Goal: Task Accomplishment & Management: Manage account settings

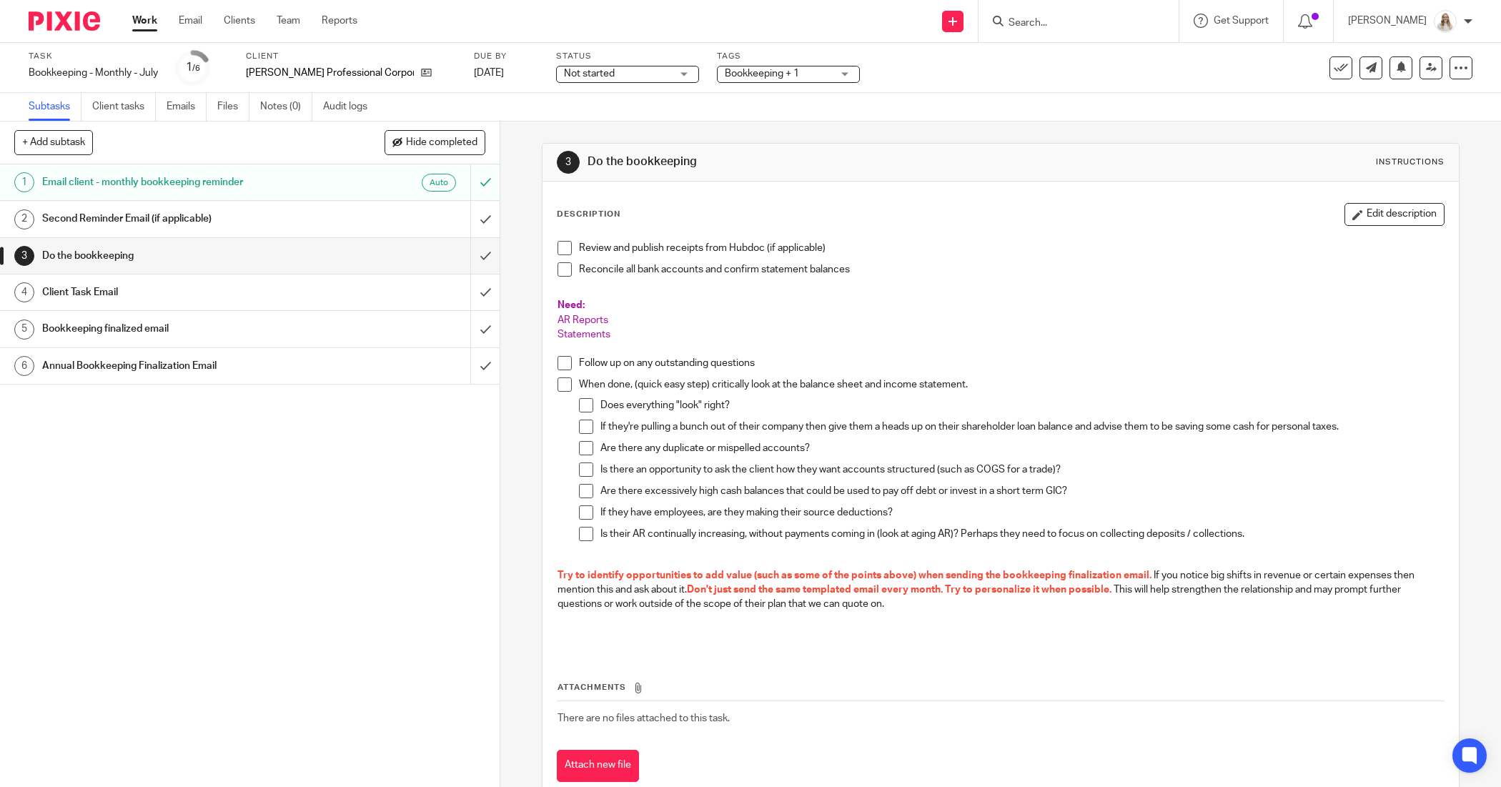
click at [558, 245] on span at bounding box center [565, 248] width 14 height 14
click at [144, 20] on link "Work" at bounding box center [144, 21] width 25 height 14
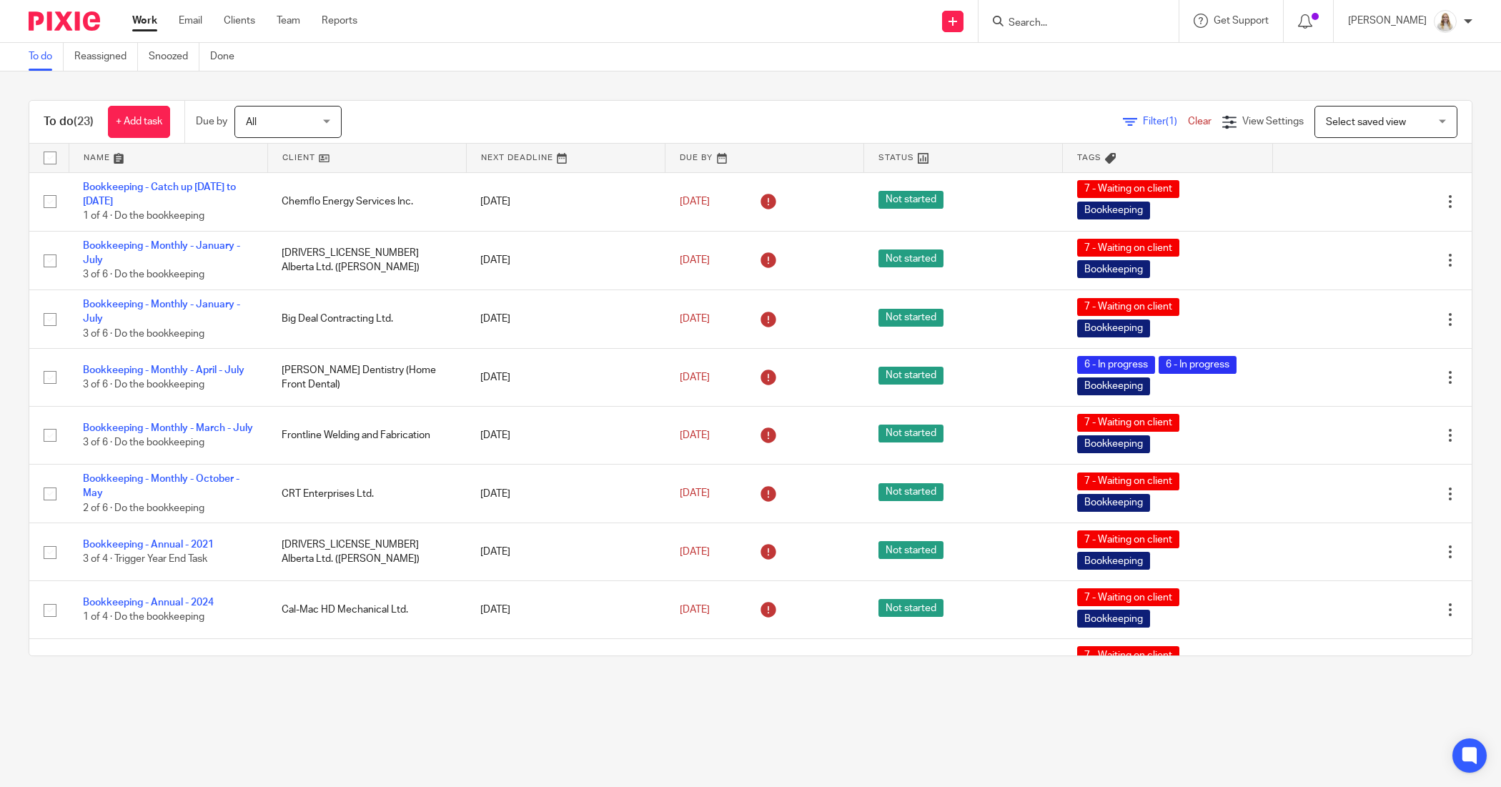
click at [122, 162] on link at bounding box center [168, 158] width 198 height 29
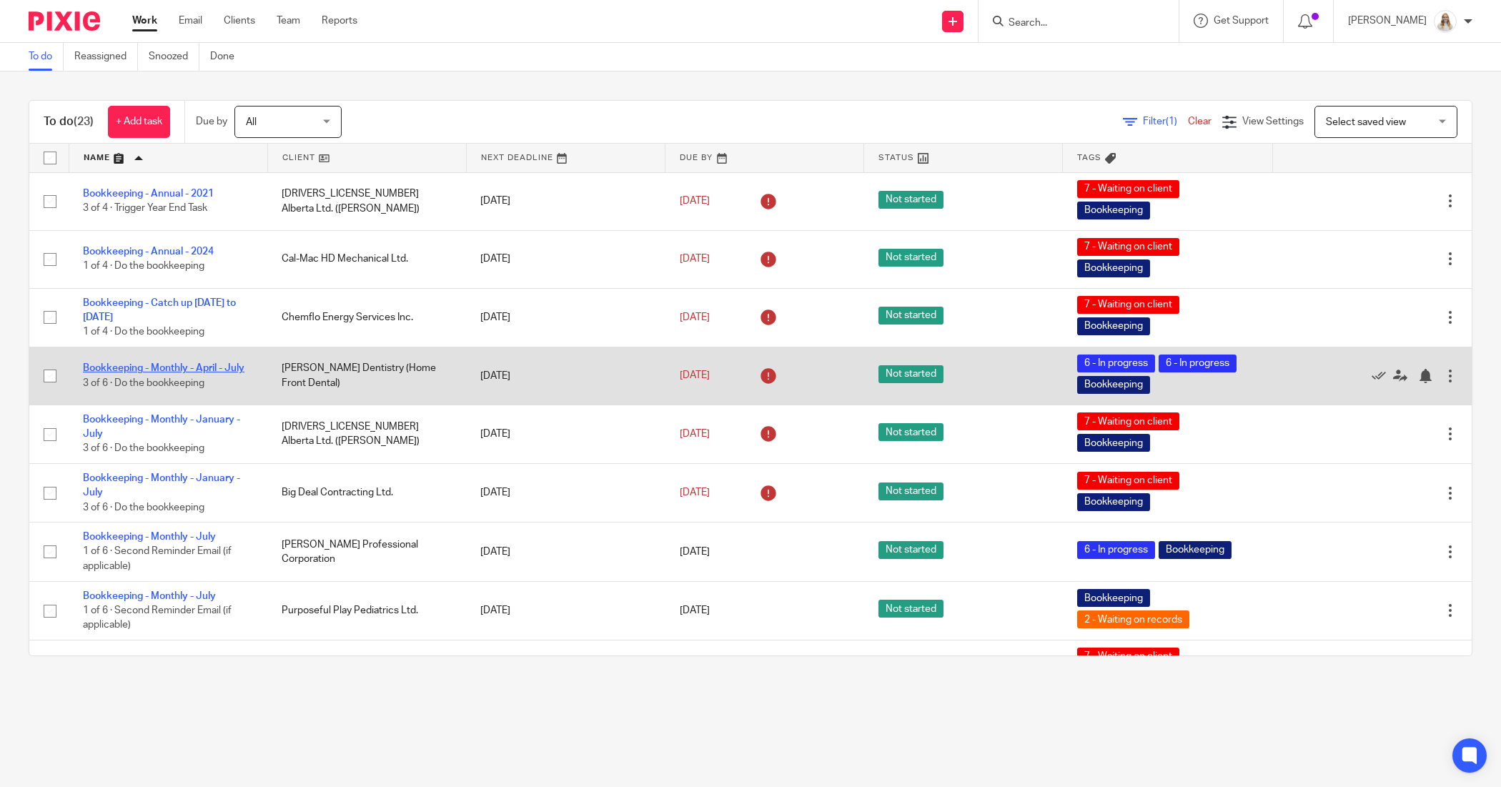
click at [169, 368] on link "Bookkeeping - Monthly - April - July" at bounding box center [164, 368] width 162 height 10
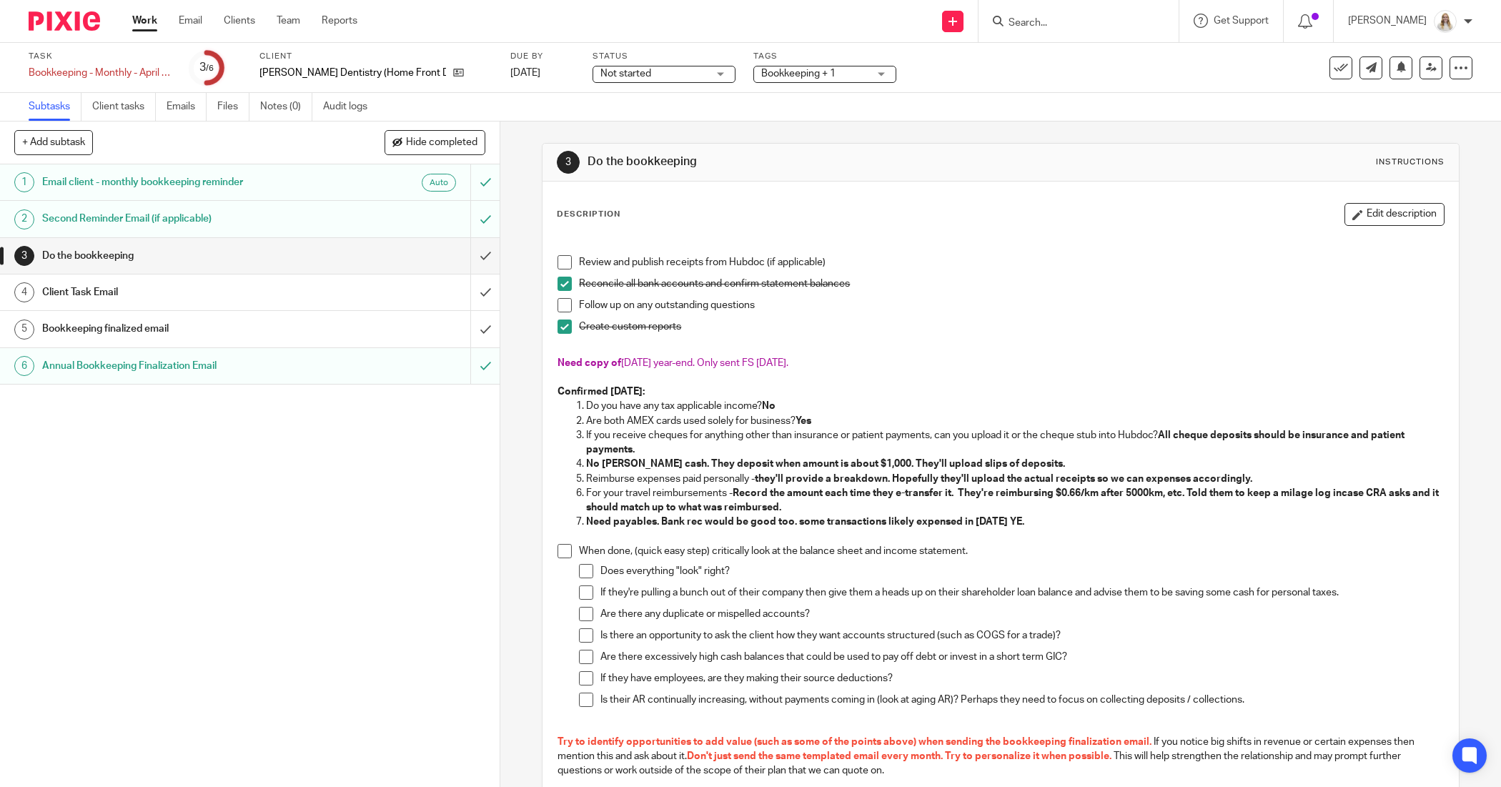
click at [842, 69] on span "Bookkeeping + 1" at bounding box center [814, 73] width 107 height 15
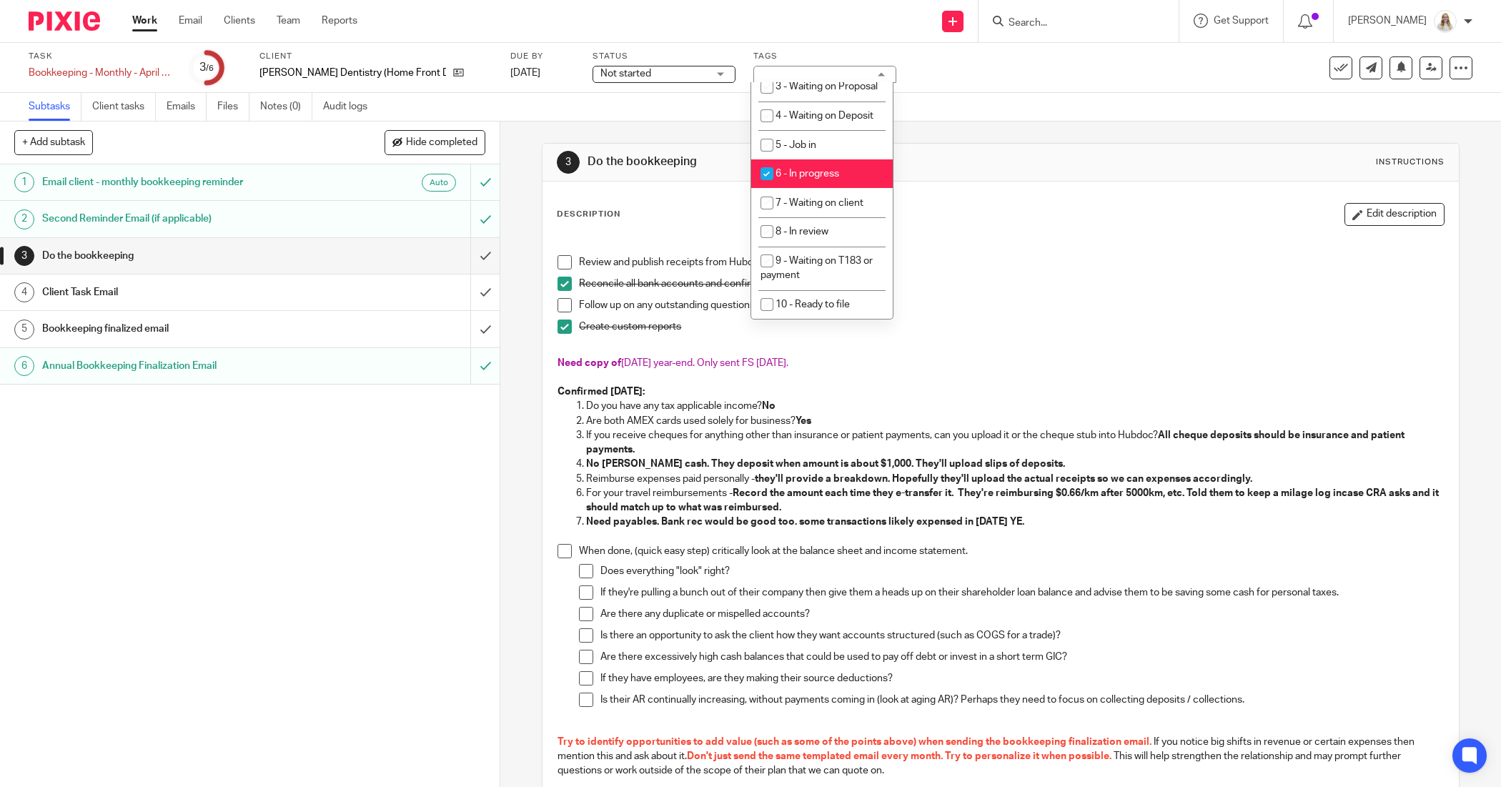
scroll to position [447, 0]
click at [816, 177] on span "6 - In progress" at bounding box center [808, 172] width 64 height 10
checkbox input "true"
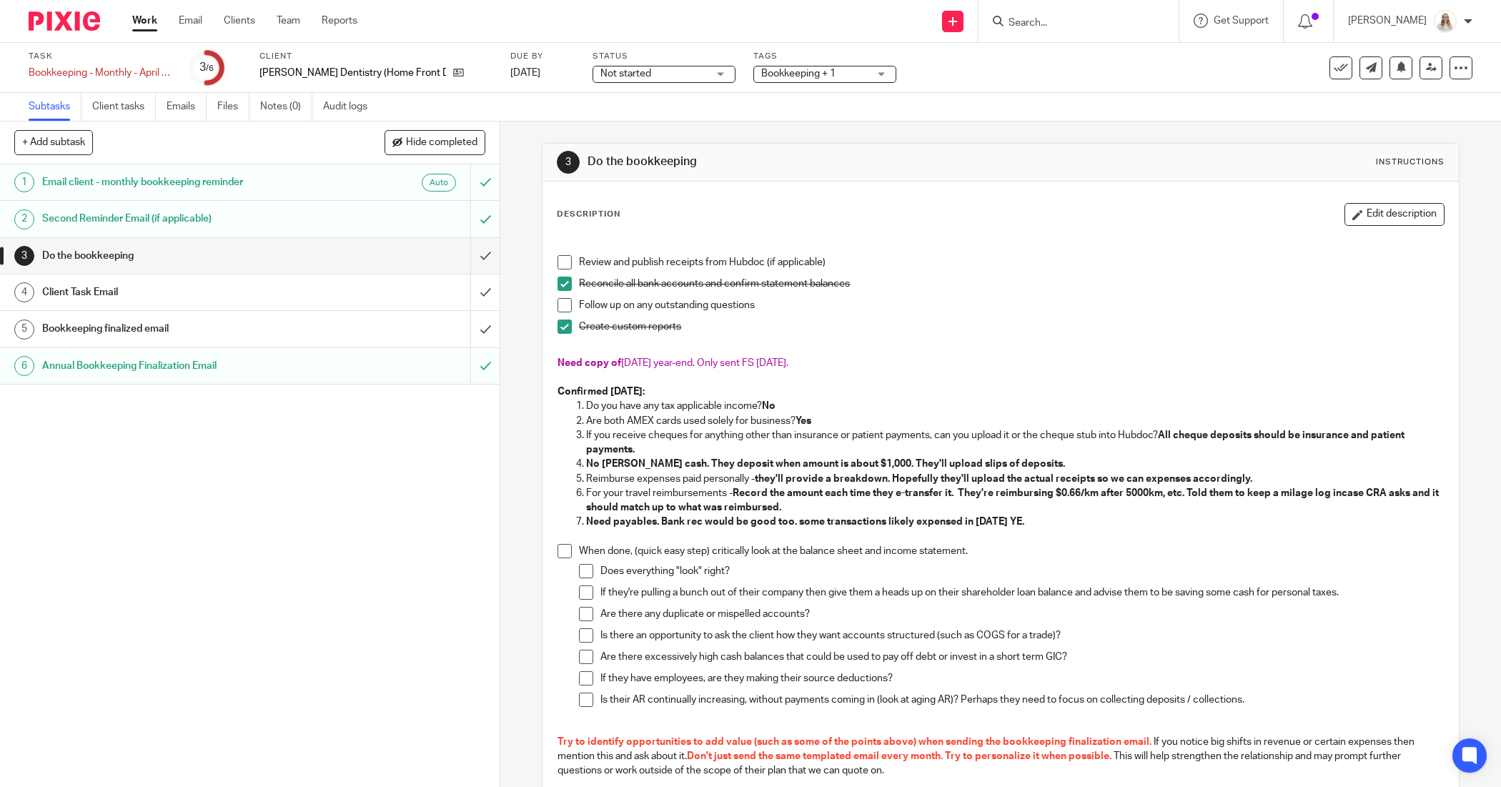
click at [967, 106] on div "Subtasks Client tasks Emails Files Notes (0) Audit logs" at bounding box center [750, 107] width 1501 height 29
click at [152, 19] on link "Work" at bounding box center [144, 21] width 25 height 14
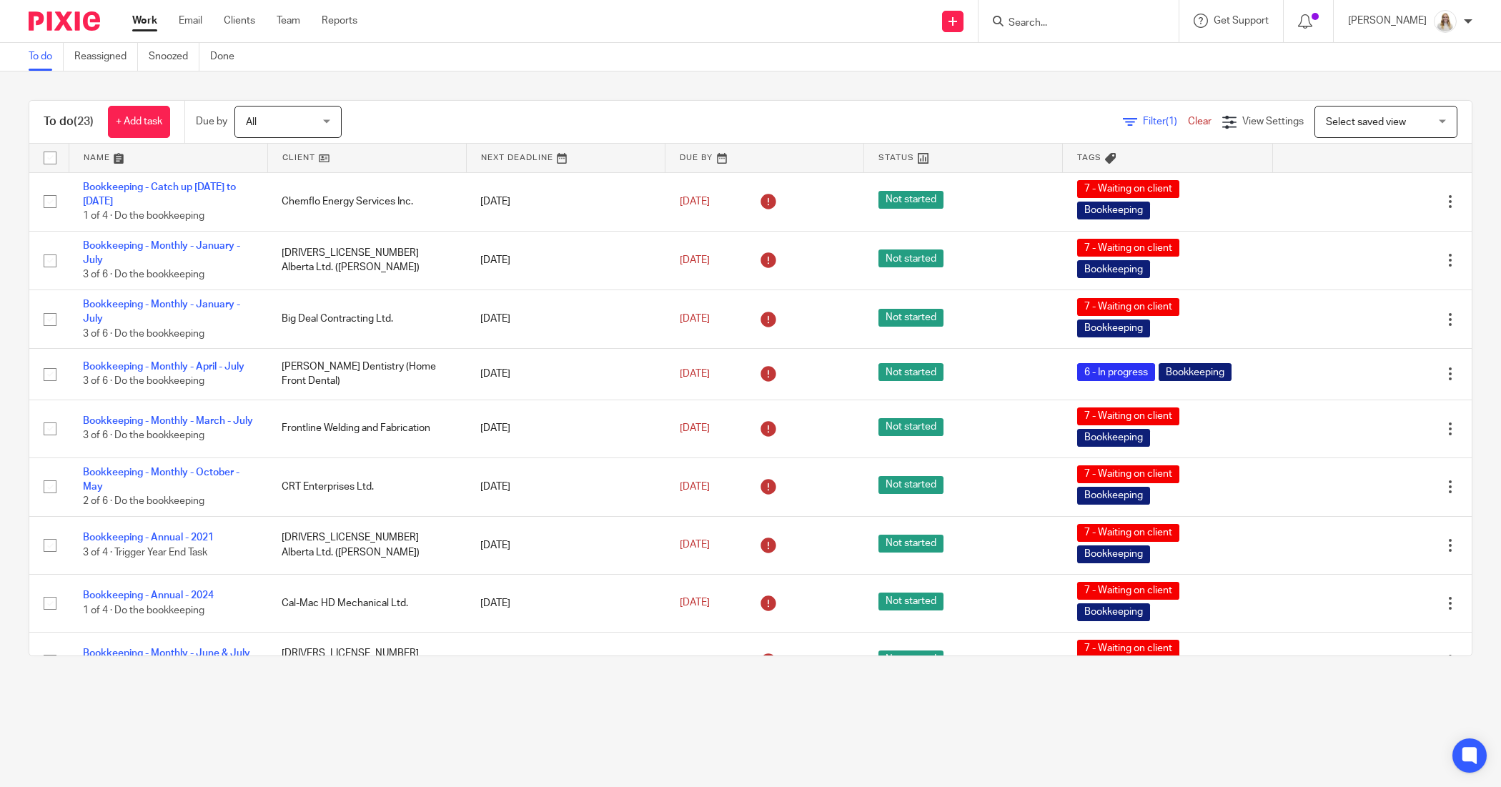
click at [119, 154] on link at bounding box center [168, 158] width 198 height 29
